Goal: Use online tool/utility: Utilize a website feature to perform a specific function

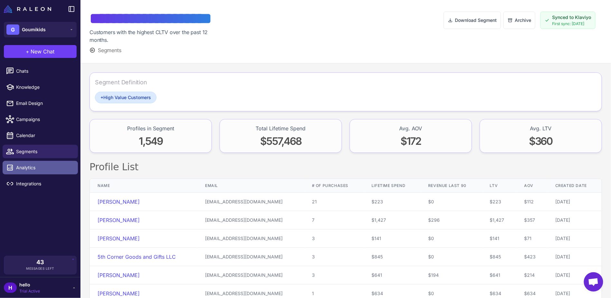
click at [41, 166] on span "Analytics" at bounding box center [44, 167] width 57 height 7
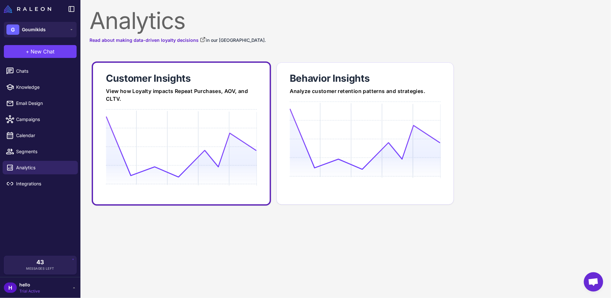
click at [144, 147] on icon at bounding box center [181, 146] width 151 height 61
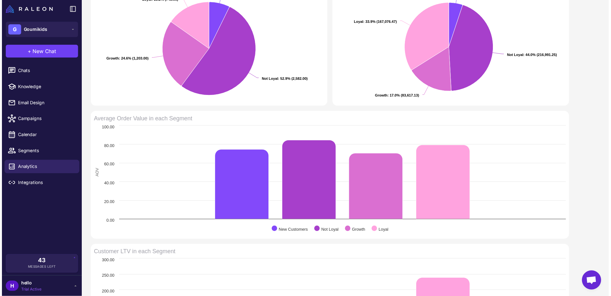
scroll to position [76, 0]
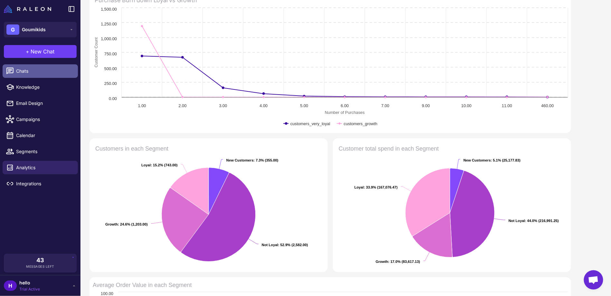
click at [32, 71] on span "Chats" at bounding box center [44, 71] width 57 height 7
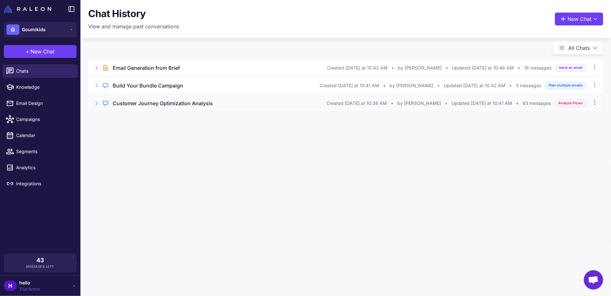
click at [151, 104] on h3 "Customer Journey Optimization Analysis" at bounding box center [163, 103] width 100 height 8
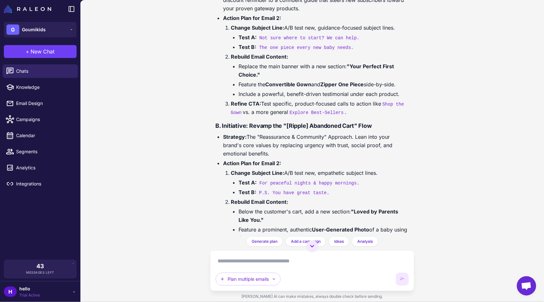
scroll to position [18690, 0]
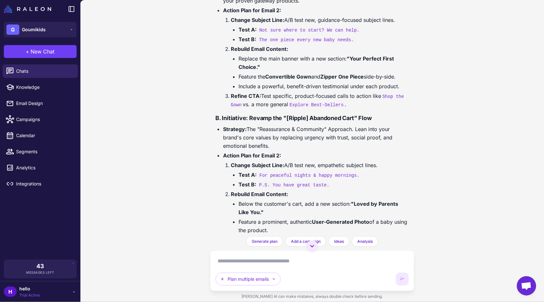
drag, startPoint x: 221, startPoint y: 65, endPoint x: 215, endPoint y: 130, distance: 65.6
click at [215, 130] on div "Of course. Here is a comprehensive, strategic plan based on our entire analysis…" at bounding box center [312, 200] width 194 height 1146
drag, startPoint x: 215, startPoint y: 62, endPoint x: 320, endPoint y: 199, distance: 171.7
click at [320, 199] on div "Of course. Here is a comprehensive, strategic plan based on our entire analysis…" at bounding box center [312, 200] width 194 height 1146
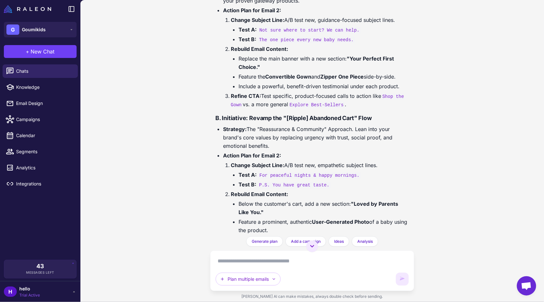
copy div "A. Initiative: Launch the "17-Day Complete the Outfit" Flow Strategy: Capitaliz…"
click at [29, 152] on span "Segments" at bounding box center [44, 151] width 57 height 7
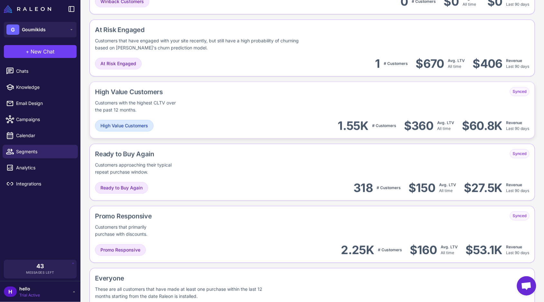
scroll to position [387, 0]
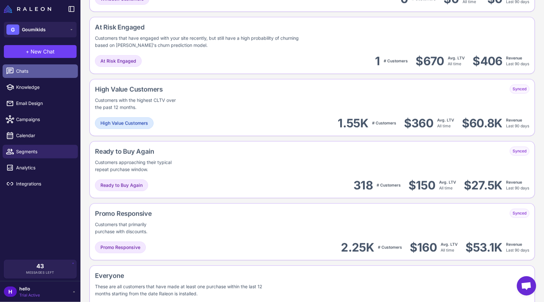
click at [18, 72] on span "Chats" at bounding box center [44, 71] width 57 height 7
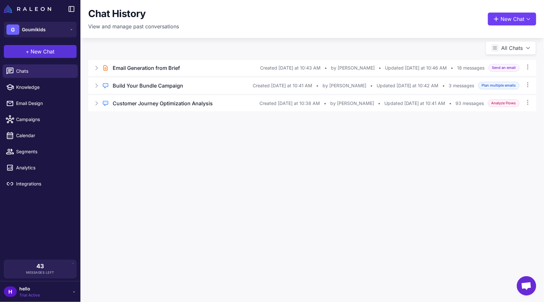
click at [41, 51] on span "New Chat" at bounding box center [43, 52] width 24 height 8
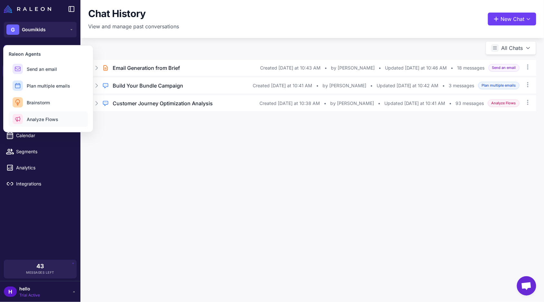
click at [53, 119] on span "Analyze Flows" at bounding box center [43, 119] width 32 height 7
